Goal: Go to known website: Access a specific website the user already knows

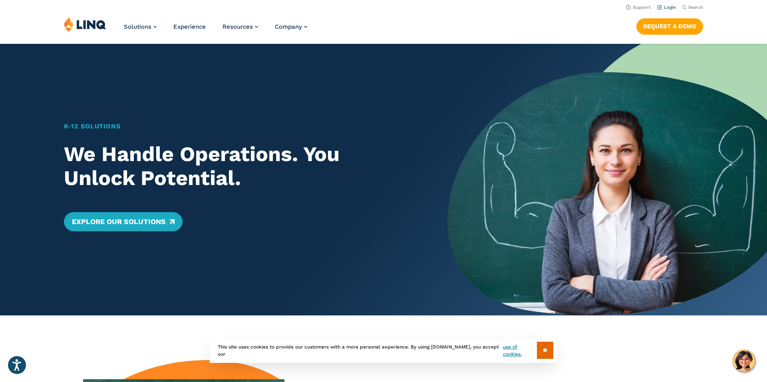
click at [657, 6] on link "Login" at bounding box center [666, 7] width 19 height 5
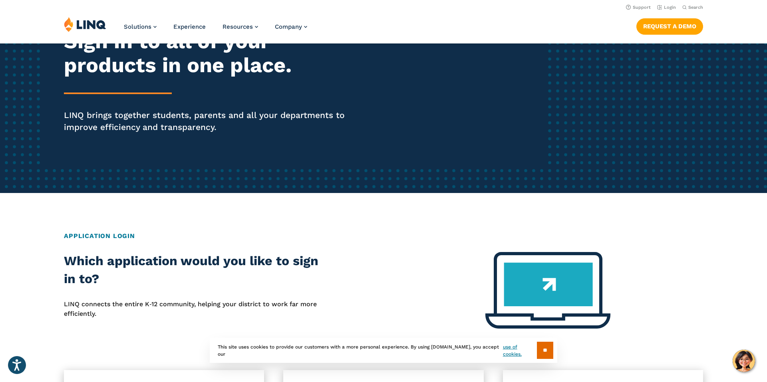
scroll to position [87, 0]
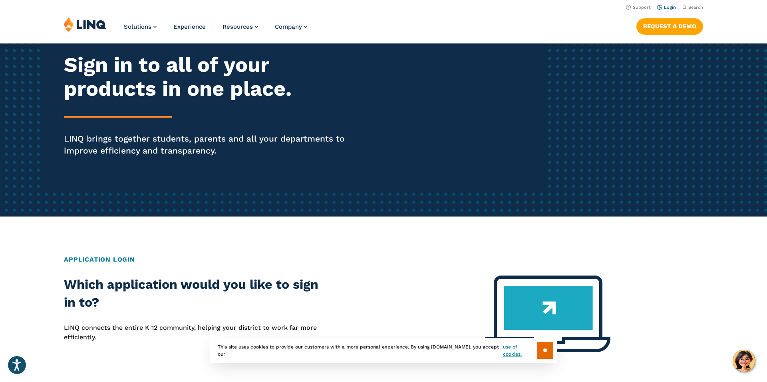
click at [661, 8] on link "Login" at bounding box center [666, 7] width 19 height 5
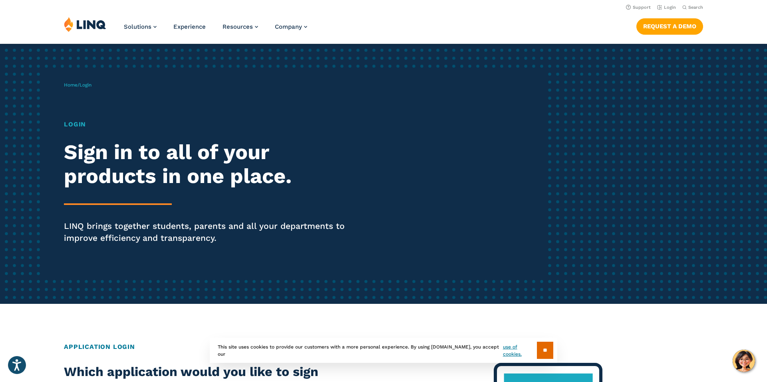
click at [79, 129] on h1 "Login" at bounding box center [211, 125] width 295 height 10
click at [110, 170] on h2 "Sign in to all of your products in one place." at bounding box center [211, 165] width 295 height 48
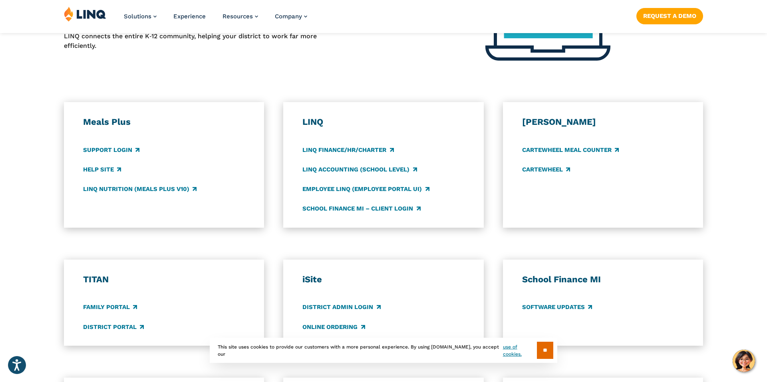
scroll to position [381, 0]
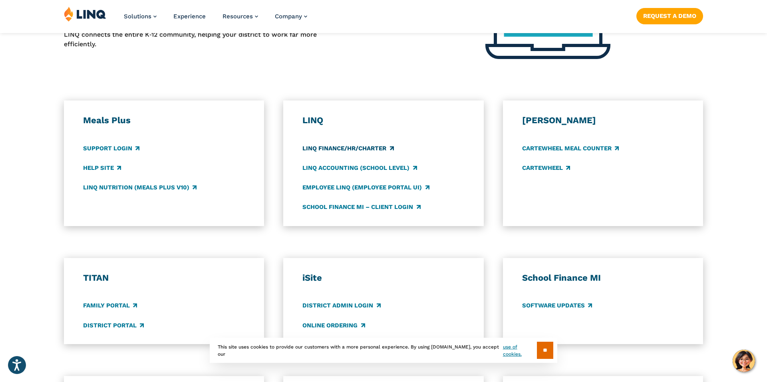
click at [374, 153] on link "LINQ Finance/HR/Charter" at bounding box center [347, 148] width 91 height 9
click at [351, 192] on link "Employee LINQ (Employee Portal UI)" at bounding box center [365, 187] width 127 height 9
